Goal: Task Accomplishment & Management: Use online tool/utility

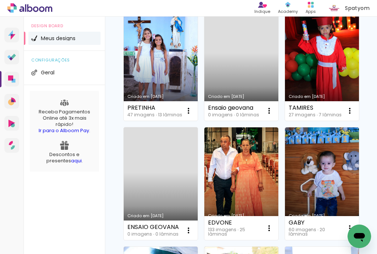
scroll to position [324, 0]
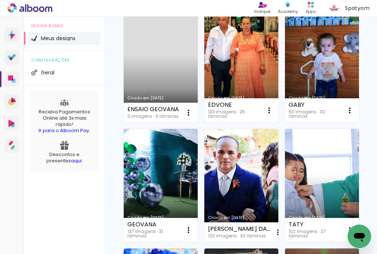
click at [237, 123] on link "Criado em [DATE]" at bounding box center [242, 66] width 74 height 113
